Goal: Task Accomplishment & Management: Manage account settings

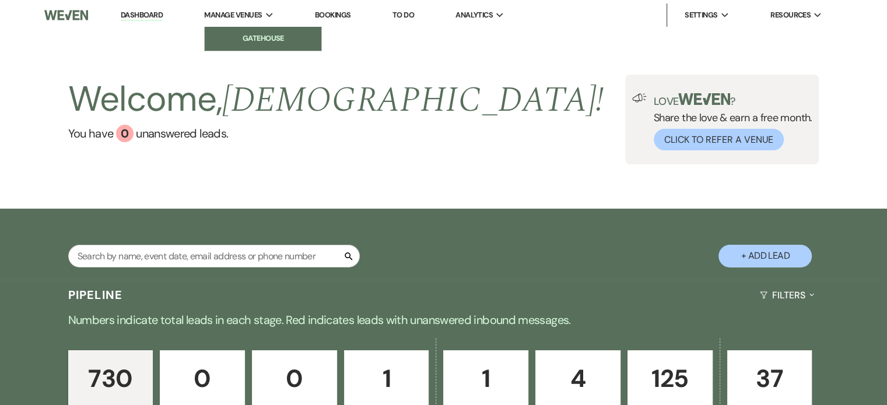
click at [250, 39] on li "Gatehouse" at bounding box center [263, 39] width 105 height 12
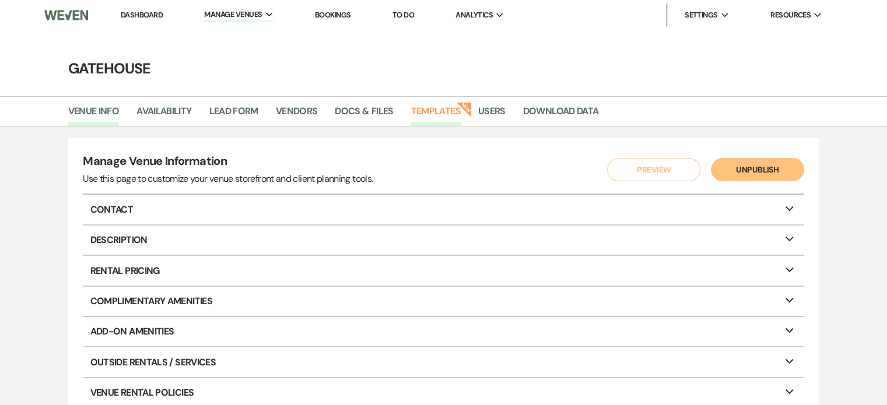
click at [433, 107] on link "Templates" at bounding box center [436, 115] width 50 height 22
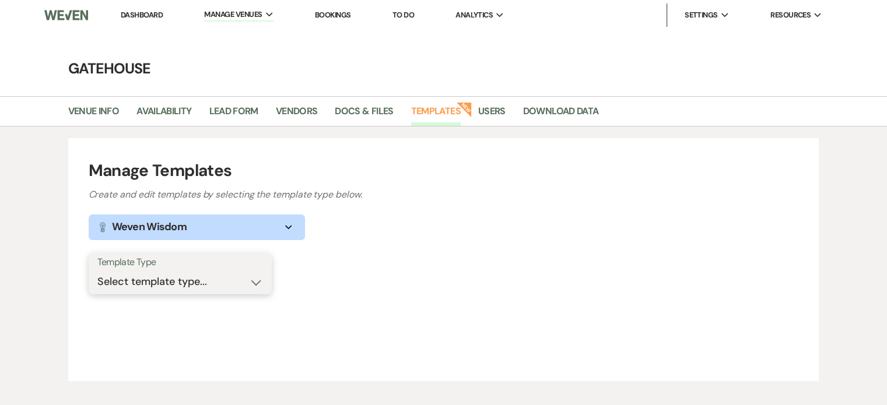
click at [222, 288] on select "Select template type... Task List Message Templates Payment Plan Inventory Item…" at bounding box center [180, 282] width 166 height 23
select select "Message Templates"
click at [97, 271] on select "Select template type... Task List Message Templates Payment Plan Inventory Item…" at bounding box center [180, 282] width 166 height 23
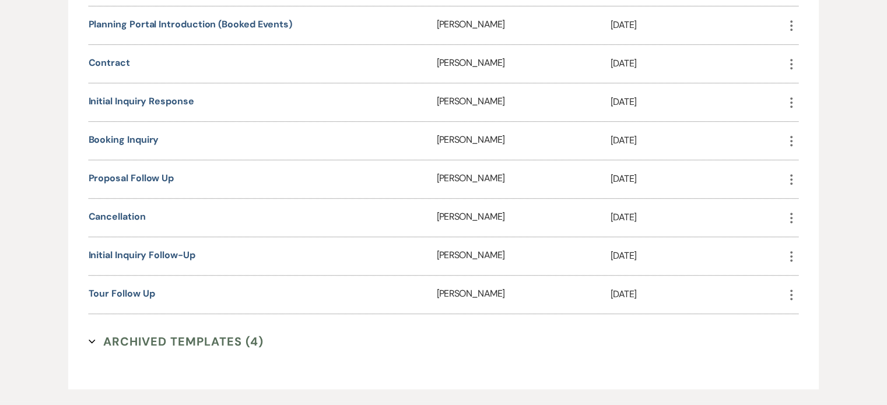
scroll to position [525, 0]
click at [114, 291] on link "Tour follow up" at bounding box center [122, 293] width 67 height 12
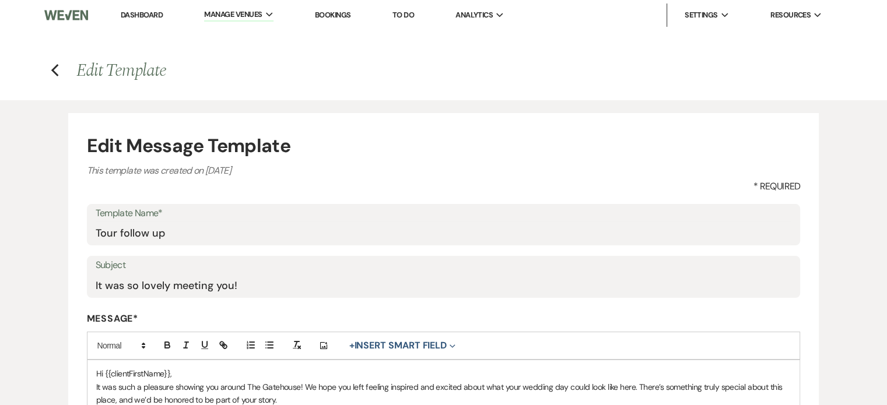
click at [145, 15] on link "Dashboard" at bounding box center [142, 15] width 42 height 10
